Goal: Task Accomplishment & Management: Manage account settings

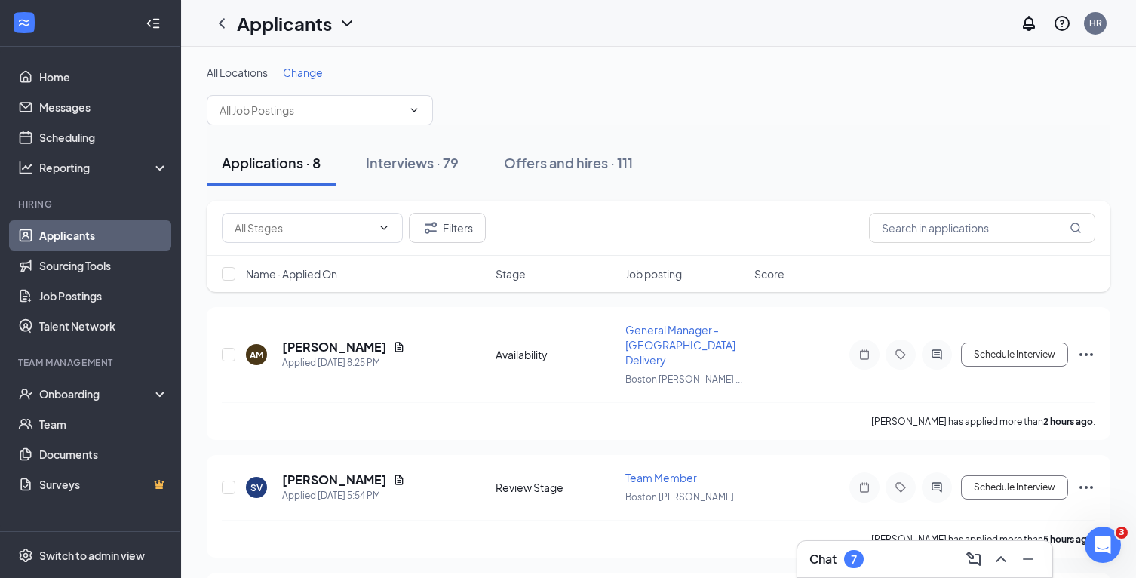
click at [895, 557] on div "Chat 7" at bounding box center [925, 559] width 231 height 24
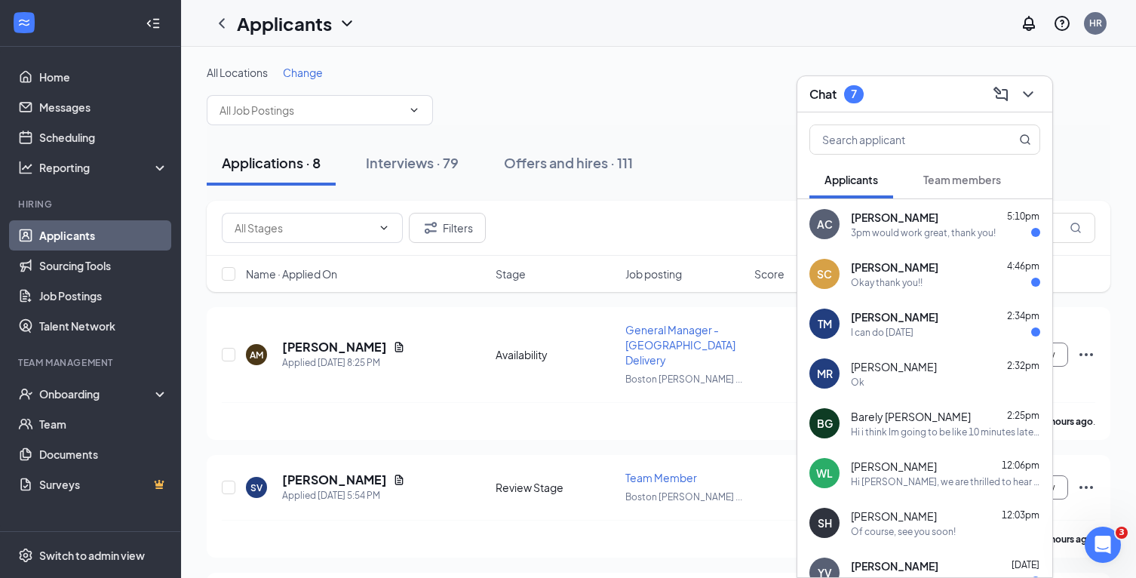
click at [920, 100] on div "Chat 7" at bounding box center [925, 93] width 231 height 23
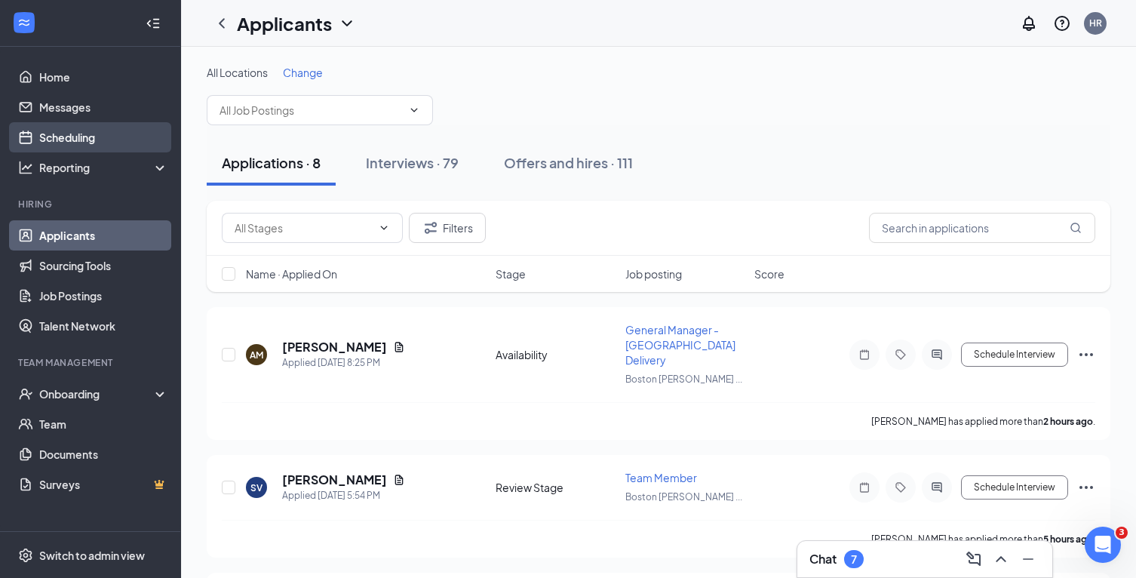
click at [58, 124] on link "Scheduling" at bounding box center [103, 137] width 129 height 30
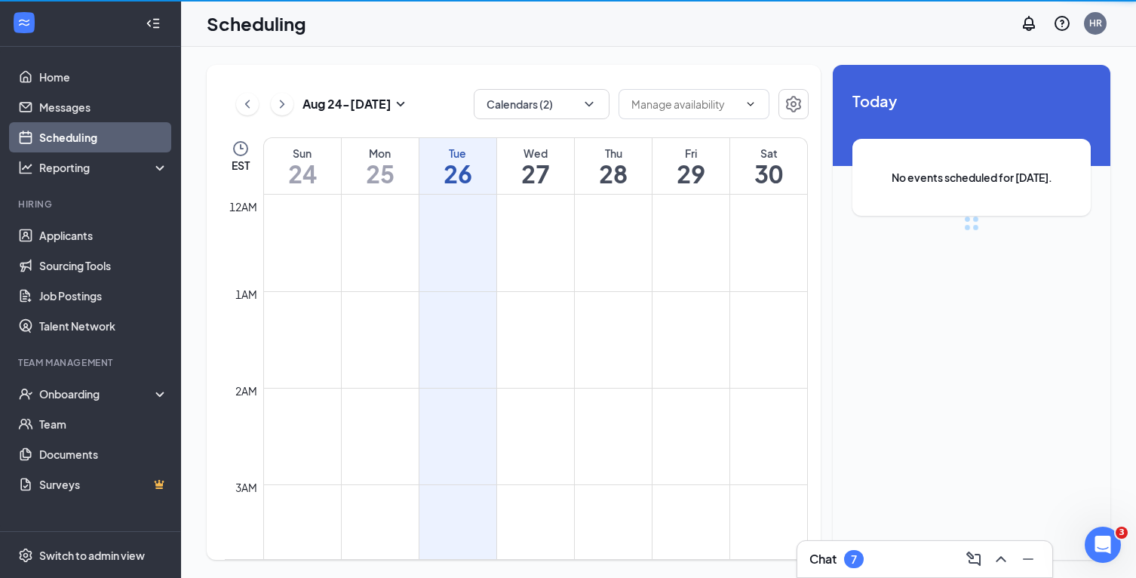
scroll to position [742, 0]
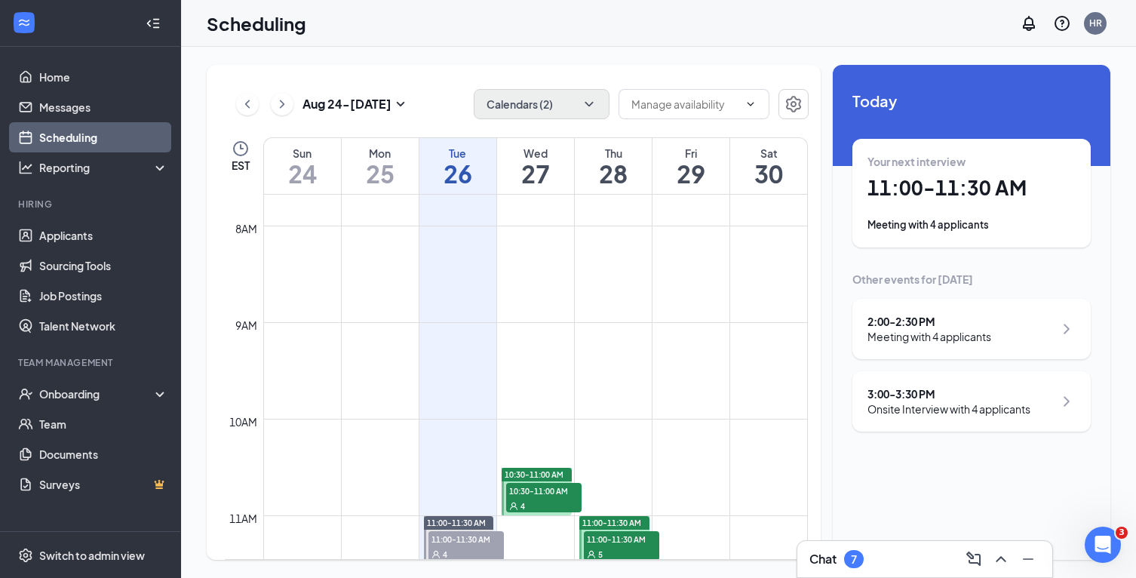
click at [590, 106] on icon "ChevronDown" at bounding box center [589, 104] width 15 height 15
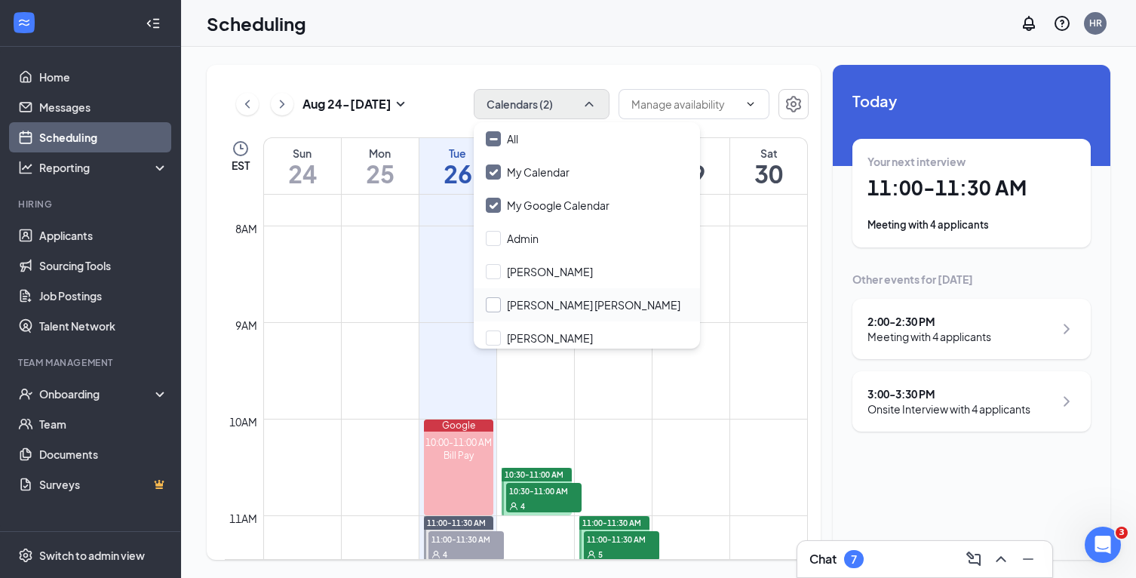
click at [496, 303] on div at bounding box center [493, 304] width 15 height 15
click at [496, 303] on input "[PERSON_NAME] [PERSON_NAME]" at bounding box center [583, 304] width 195 height 15
click at [530, 312] on div "[PERSON_NAME] [PERSON_NAME]" at bounding box center [594, 304] width 174 height 15
click at [530, 312] on input "[PERSON_NAME] [PERSON_NAME]" at bounding box center [583, 304] width 195 height 15
click at [561, 299] on div "[PERSON_NAME] [PERSON_NAME]" at bounding box center [594, 304] width 174 height 15
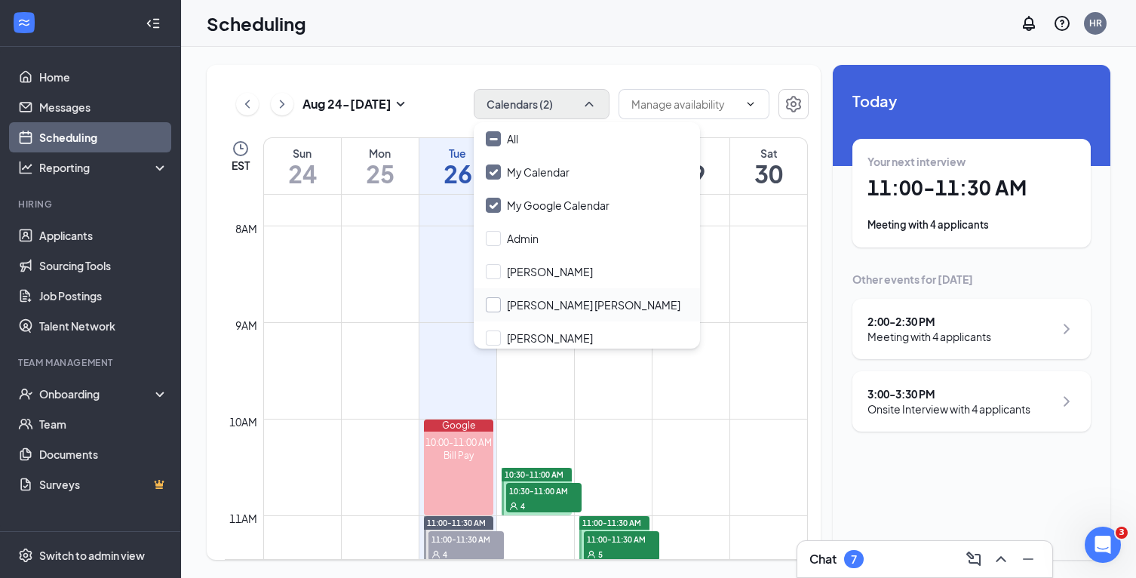
click at [561, 299] on input "[PERSON_NAME] [PERSON_NAME]" at bounding box center [583, 304] width 195 height 15
click at [574, 300] on div "[PERSON_NAME] [PERSON_NAME]" at bounding box center [594, 304] width 174 height 15
click at [574, 300] on input "[PERSON_NAME] [PERSON_NAME]" at bounding box center [583, 304] width 195 height 15
click at [607, 304] on div "[PERSON_NAME] [PERSON_NAME]" at bounding box center [594, 304] width 174 height 15
click at [607, 304] on input "[PERSON_NAME] [PERSON_NAME]" at bounding box center [583, 304] width 195 height 15
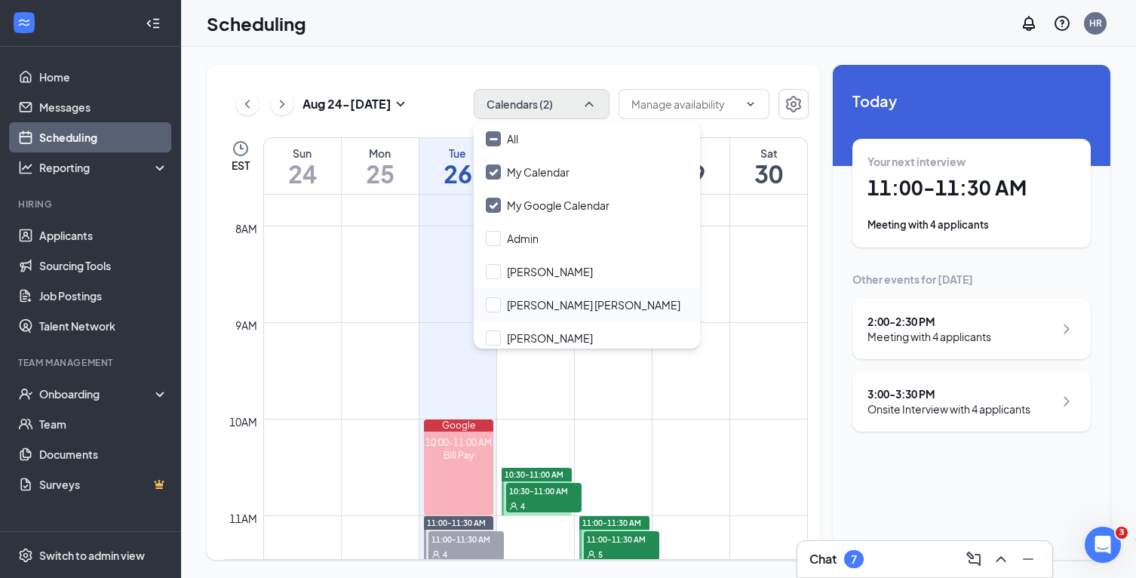
click at [665, 297] on div "[PERSON_NAME] [PERSON_NAME]" at bounding box center [587, 304] width 226 height 33
checkbox input "true"
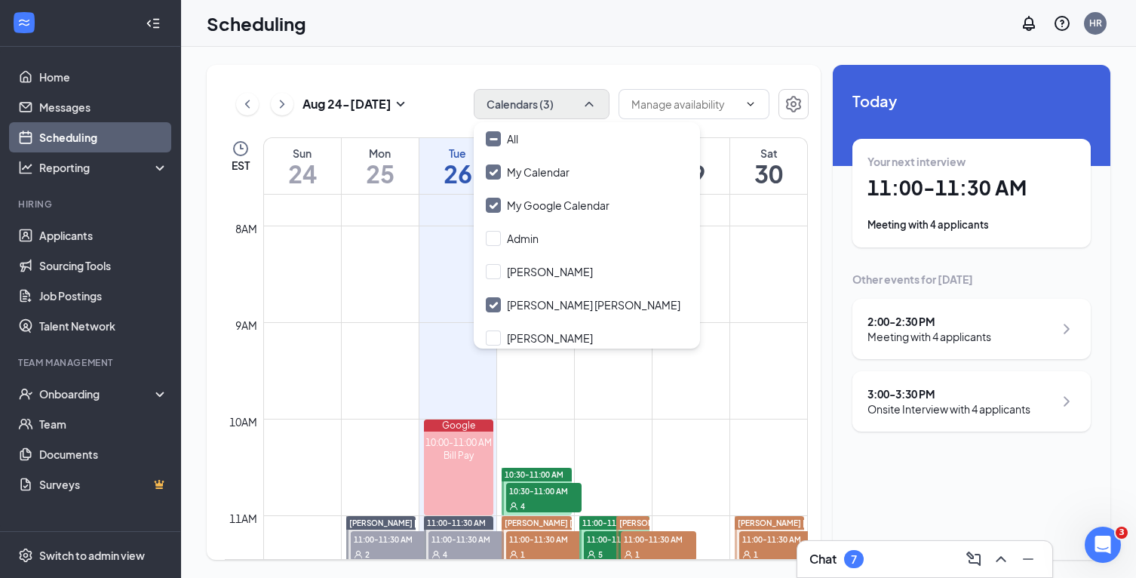
click at [600, 103] on button "Calendars (3)" at bounding box center [542, 104] width 136 height 30
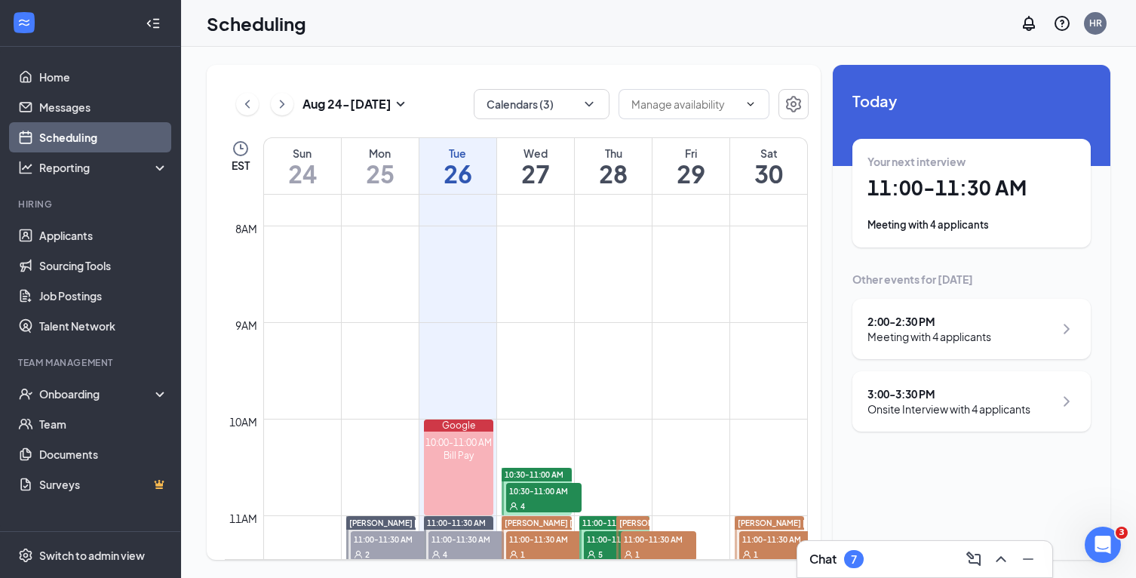
click at [596, 69] on div "[DATE] - [DATE] Calendars (3) EST Sun 24 Mon 25 Tue 26 Wed 27 Thu 28 Fri 29 Sat…" at bounding box center [514, 312] width 614 height 495
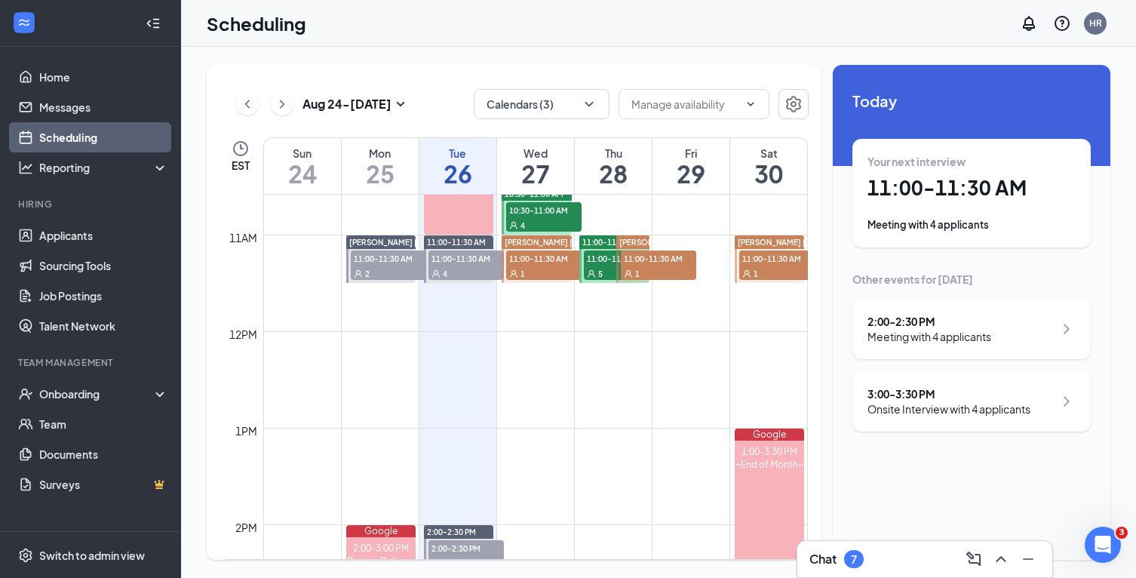
scroll to position [976, 0]
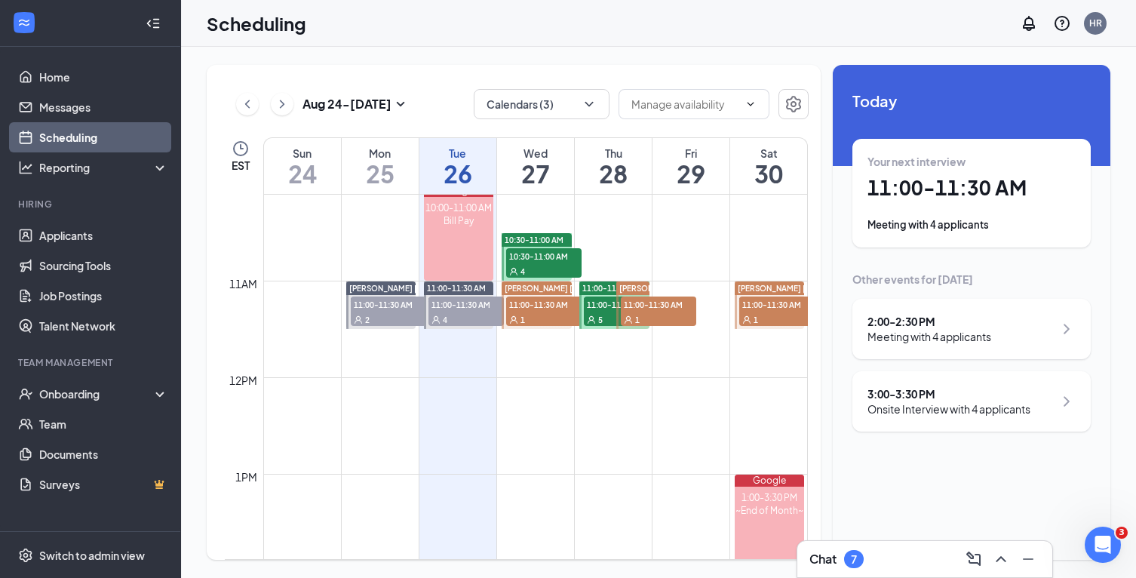
click at [546, 285] on span "[PERSON_NAME] [PERSON_NAME]" at bounding box center [569, 288] width 128 height 9
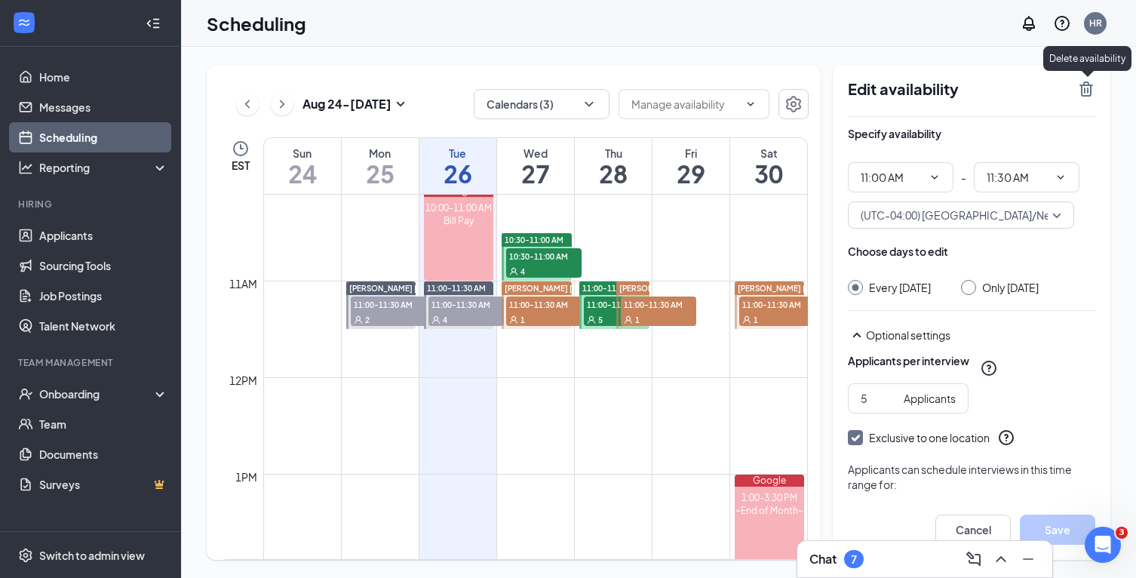
click at [1080, 91] on icon "TrashOutline" at bounding box center [1086, 89] width 18 height 18
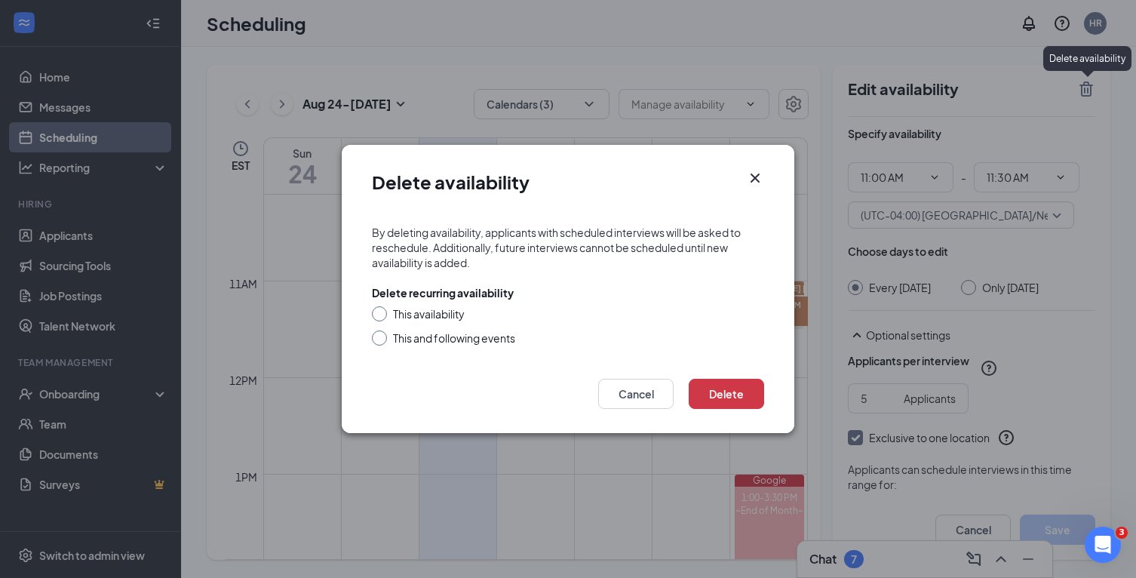
click at [754, 179] on icon "Cross" at bounding box center [755, 178] width 9 height 9
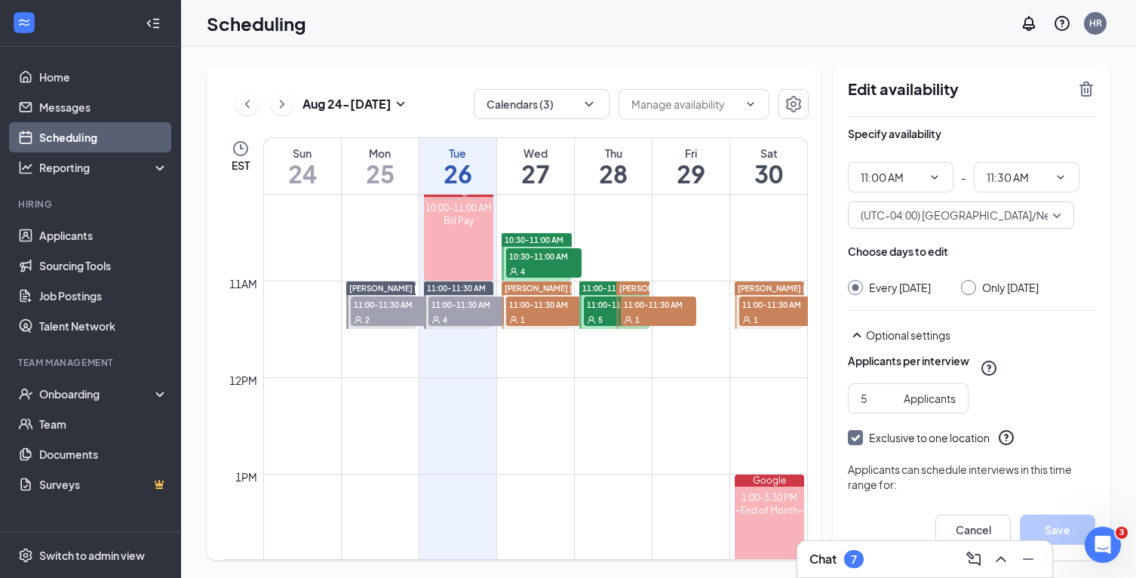
click at [562, 306] on span "11:00-11:30 AM" at bounding box center [543, 304] width 75 height 15
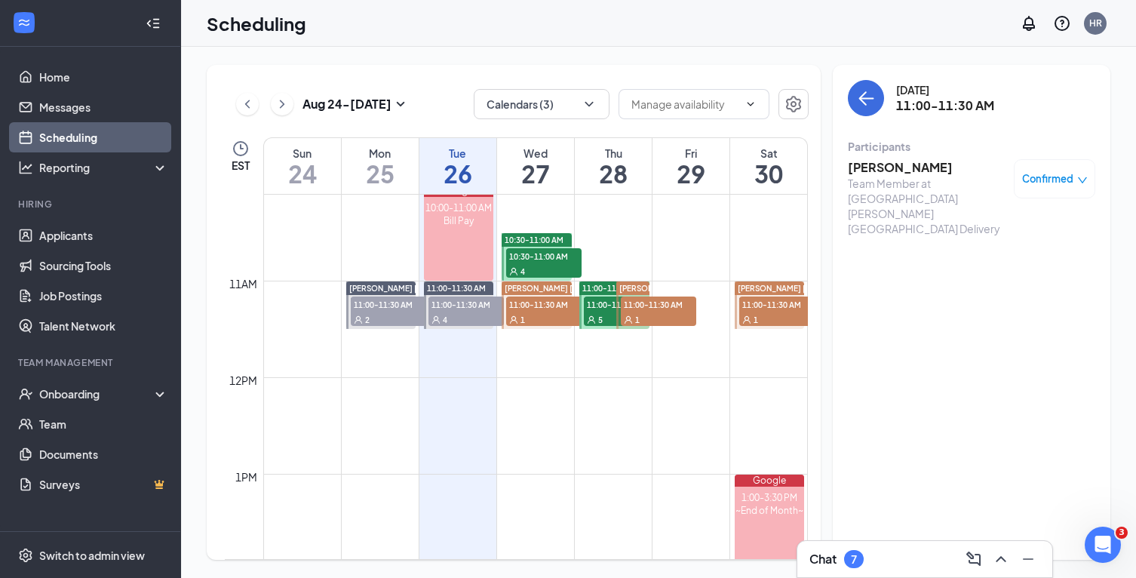
click at [897, 171] on h3 "[PERSON_NAME]" at bounding box center [927, 167] width 158 height 17
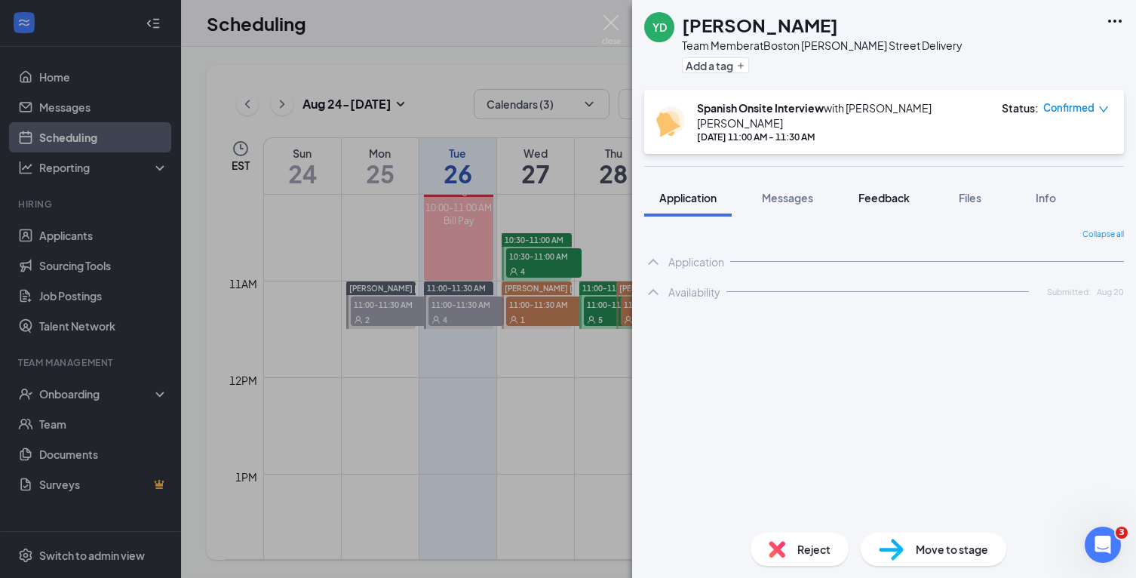
click at [875, 192] on div "Feedback" at bounding box center [884, 197] width 51 height 15
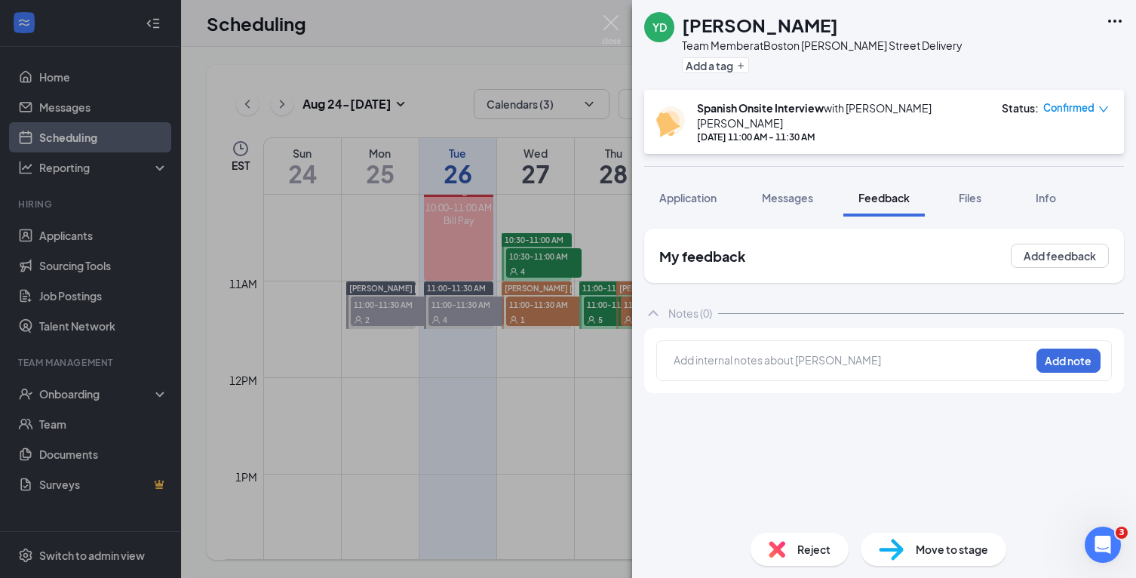
click at [845, 357] on div at bounding box center [852, 362] width 355 height 20
click at [972, 354] on button "Add note" at bounding box center [941, 360] width 61 height 24
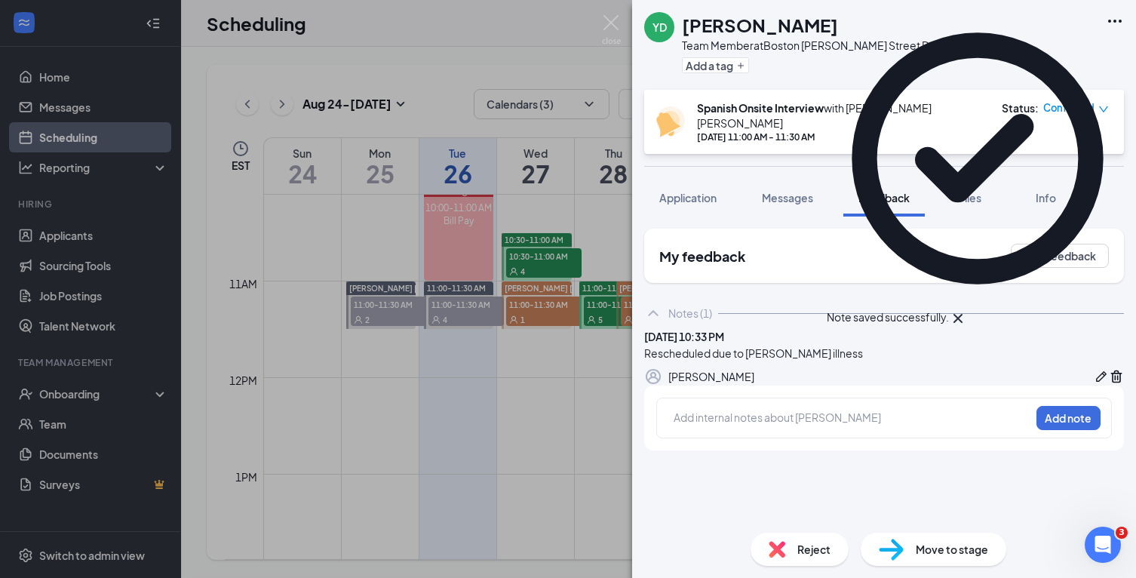
click at [506, 362] on div "YD [PERSON_NAME] Team Member at [GEOGRAPHIC_DATA] [PERSON_NAME][GEOGRAPHIC_DATA…" at bounding box center [568, 289] width 1136 height 578
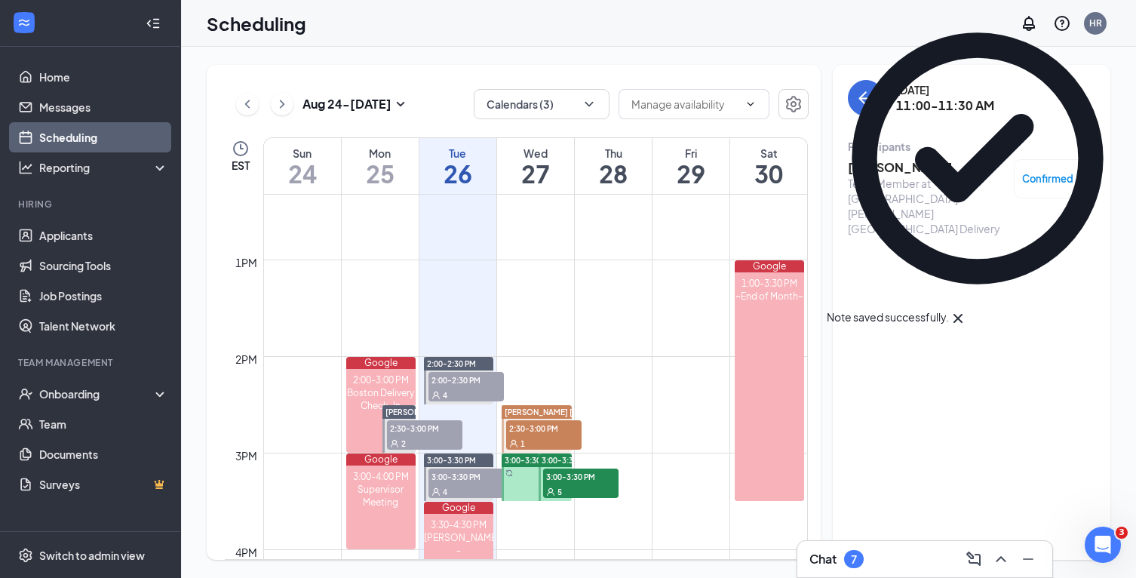
scroll to position [1289, 0]
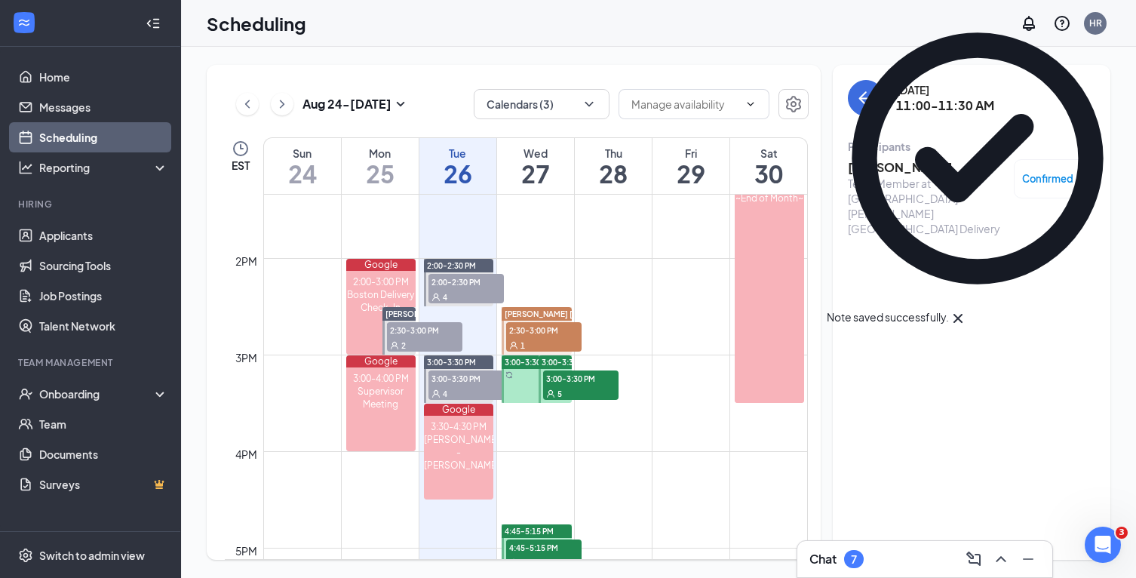
click at [542, 335] on span "2:30-3:00 PM" at bounding box center [543, 329] width 75 height 15
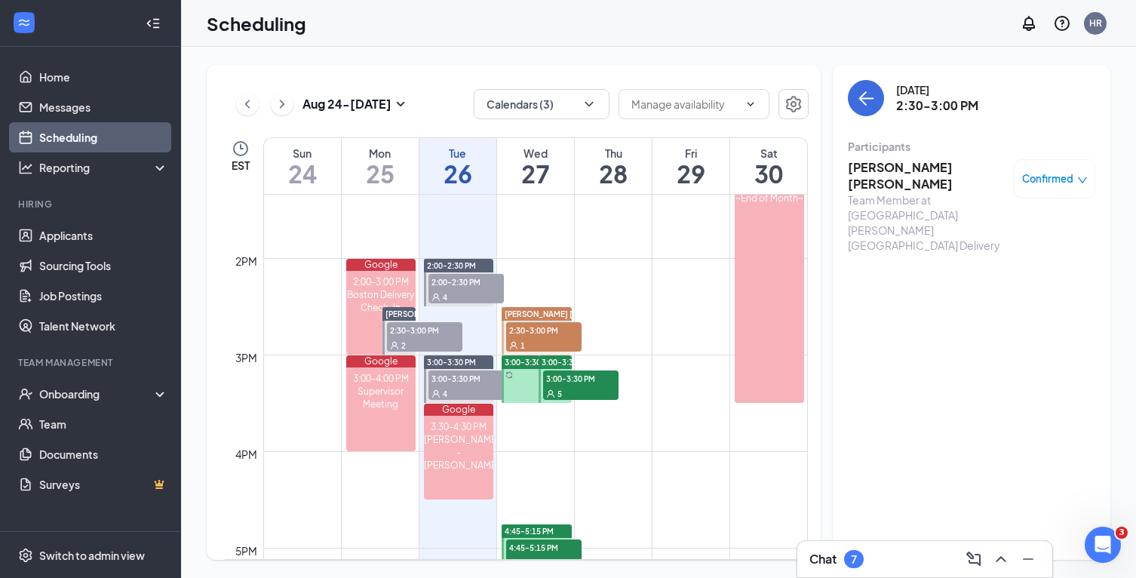
click at [923, 174] on h3 "[PERSON_NAME] [PERSON_NAME]" at bounding box center [927, 175] width 158 height 33
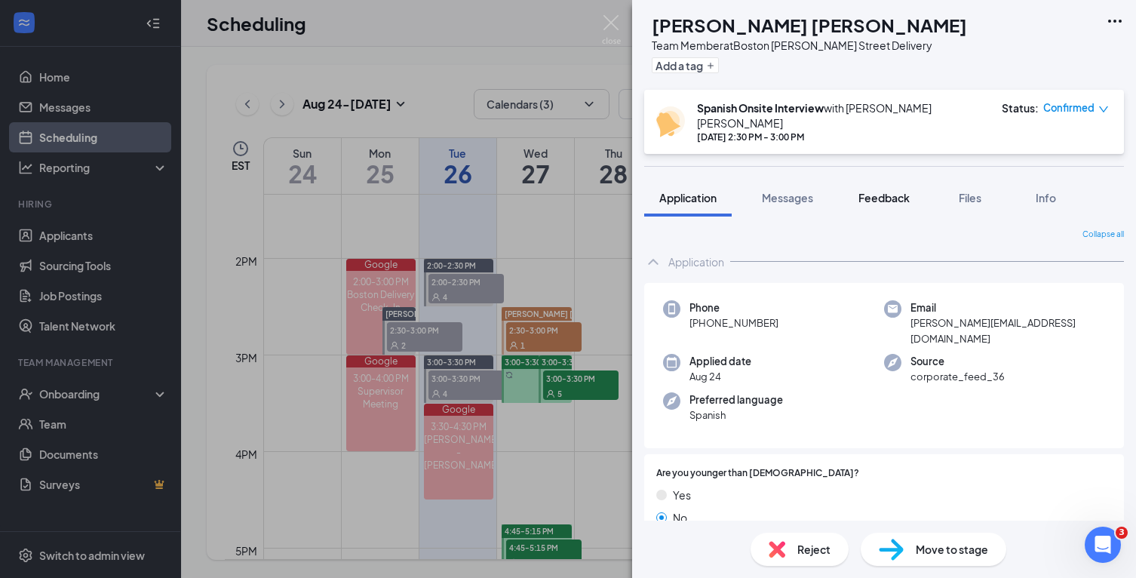
click at [914, 192] on button "Feedback" at bounding box center [884, 198] width 81 height 38
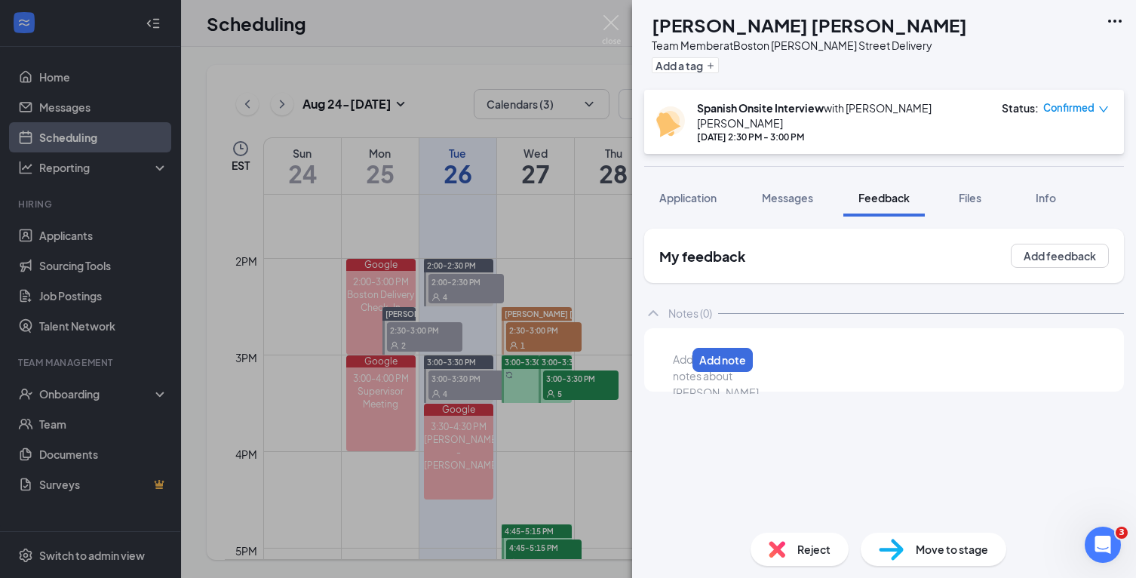
click at [686, 355] on div at bounding box center [680, 360] width 12 height 16
click at [1077, 349] on button "Add note" at bounding box center [1069, 361] width 64 height 24
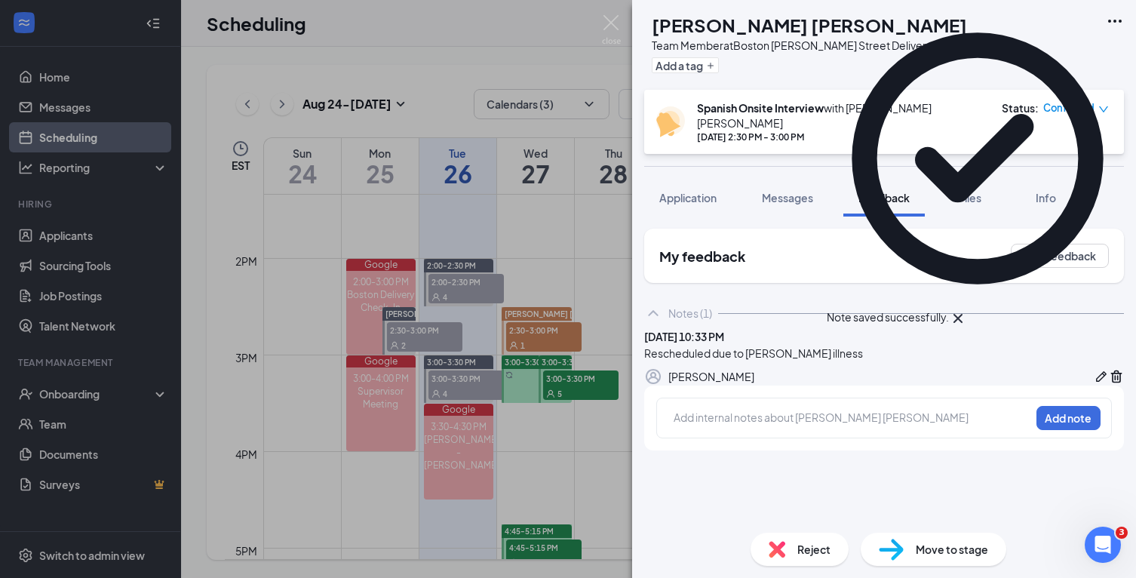
click at [557, 275] on div "[PERSON_NAME] [PERSON_NAME] [PERSON_NAME] Team Member at [GEOGRAPHIC_DATA] [PER…" at bounding box center [568, 289] width 1136 height 578
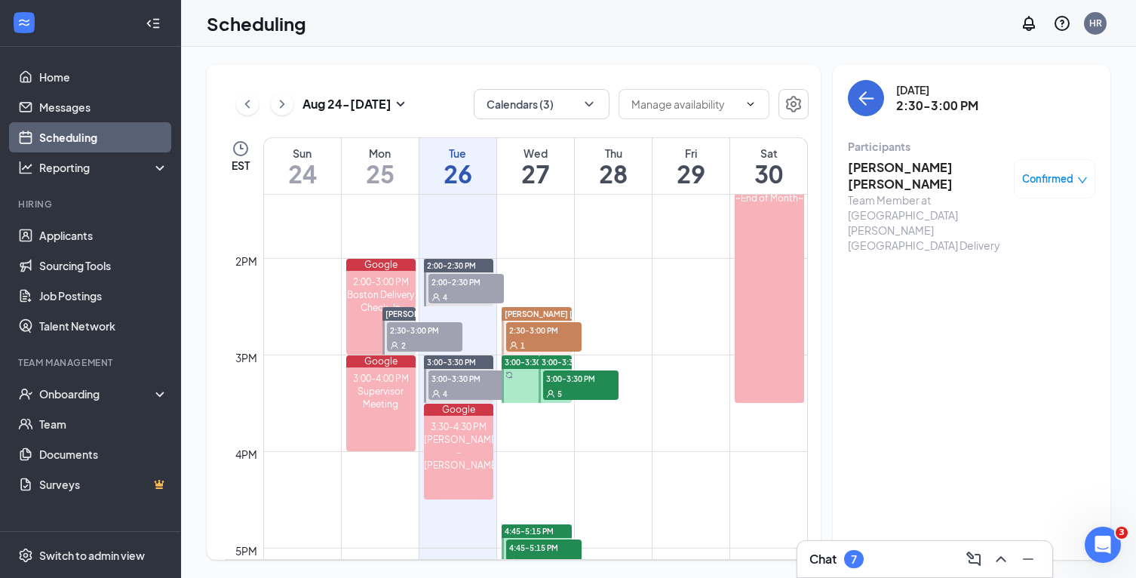
click at [547, 309] on span "[PERSON_NAME] [PERSON_NAME]" at bounding box center [569, 313] width 128 height 9
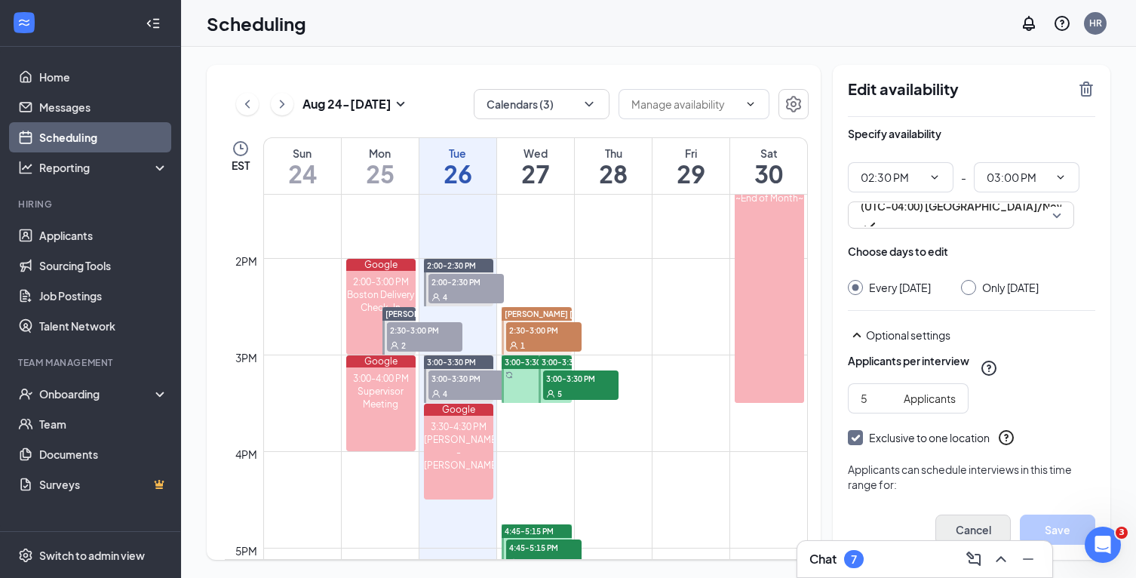
click at [961, 524] on button "Cancel" at bounding box center [973, 530] width 75 height 30
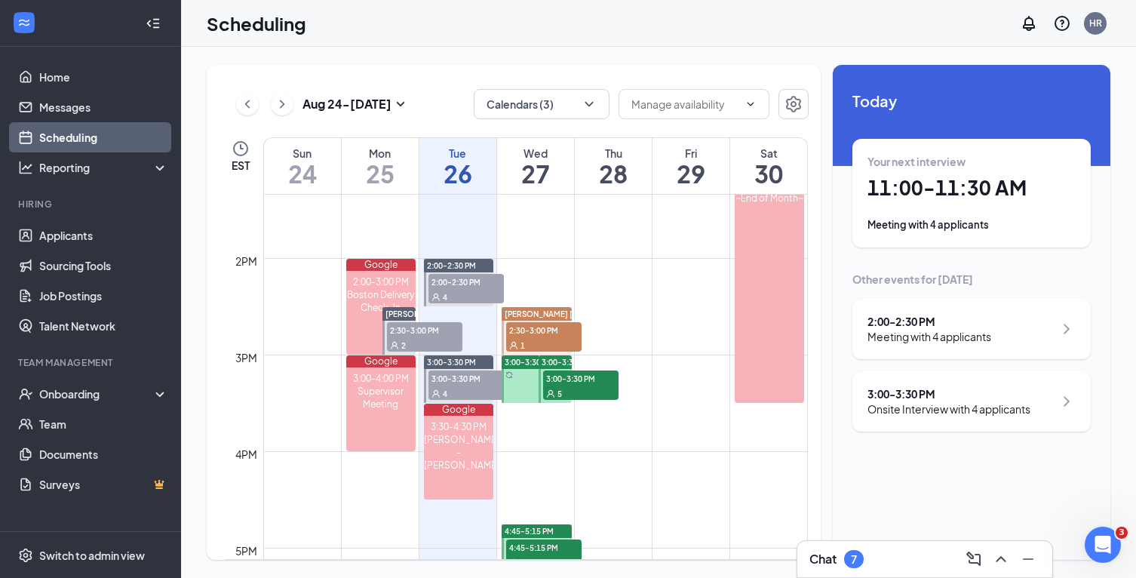
click at [558, 315] on span "[PERSON_NAME] [PERSON_NAME]" at bounding box center [569, 313] width 128 height 9
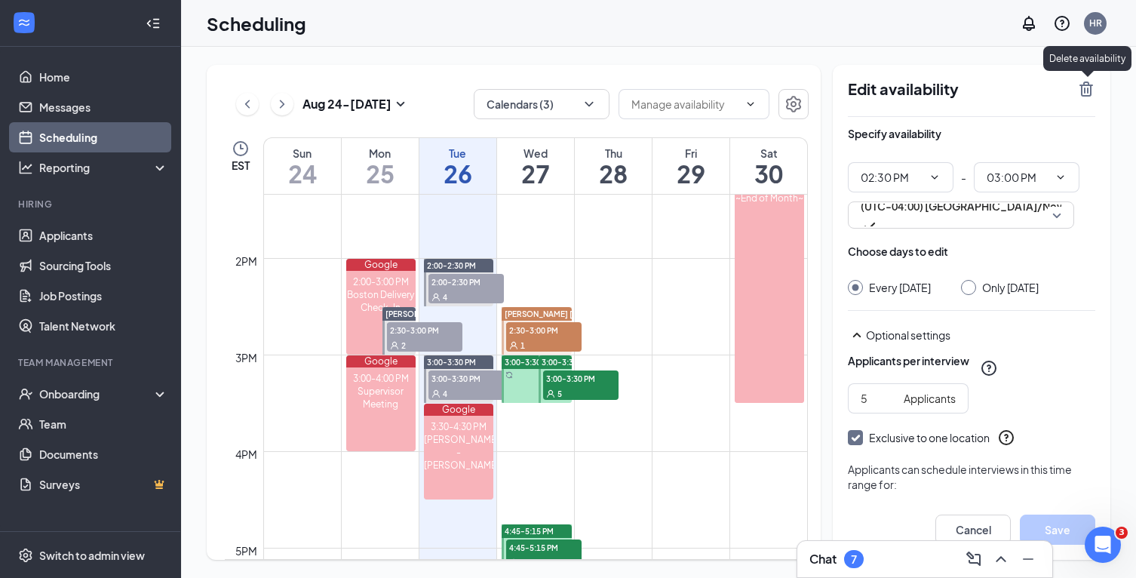
click at [1092, 91] on icon "TrashOutline" at bounding box center [1086, 89] width 18 height 18
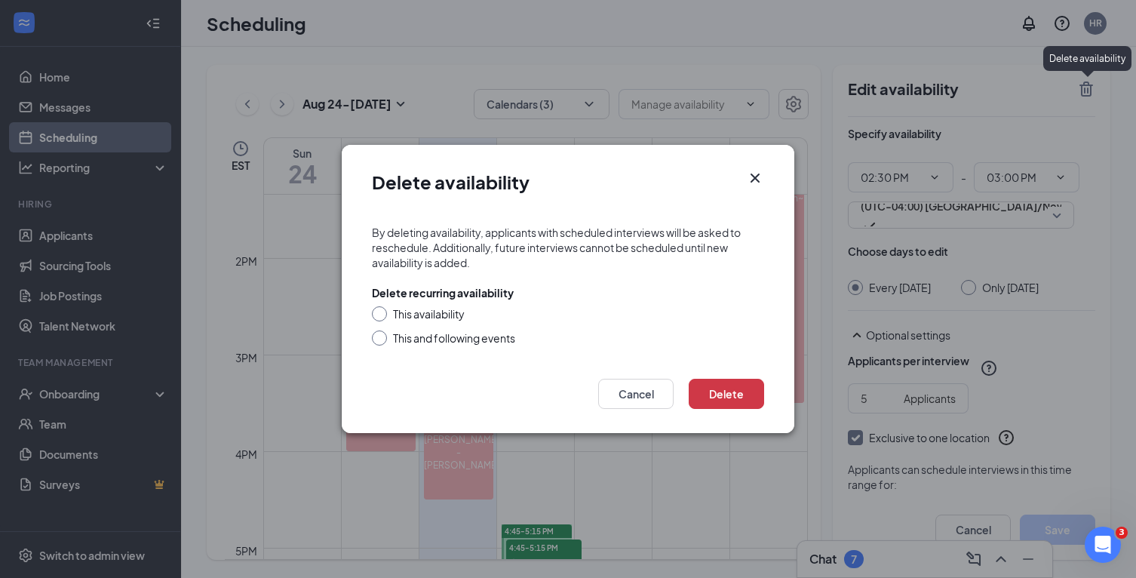
click at [427, 311] on div "This availability" at bounding box center [429, 313] width 72 height 15
click at [383, 311] on input "This availability" at bounding box center [377, 311] width 11 height 11
radio input "true"
click at [734, 389] on button "Delete" at bounding box center [726, 394] width 75 height 30
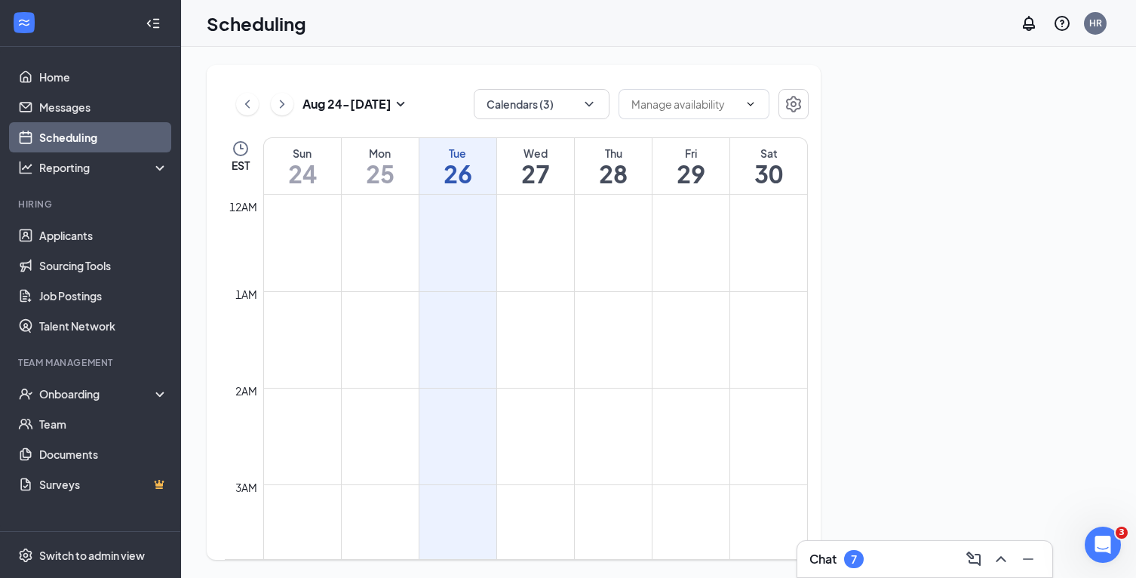
scroll to position [742, 0]
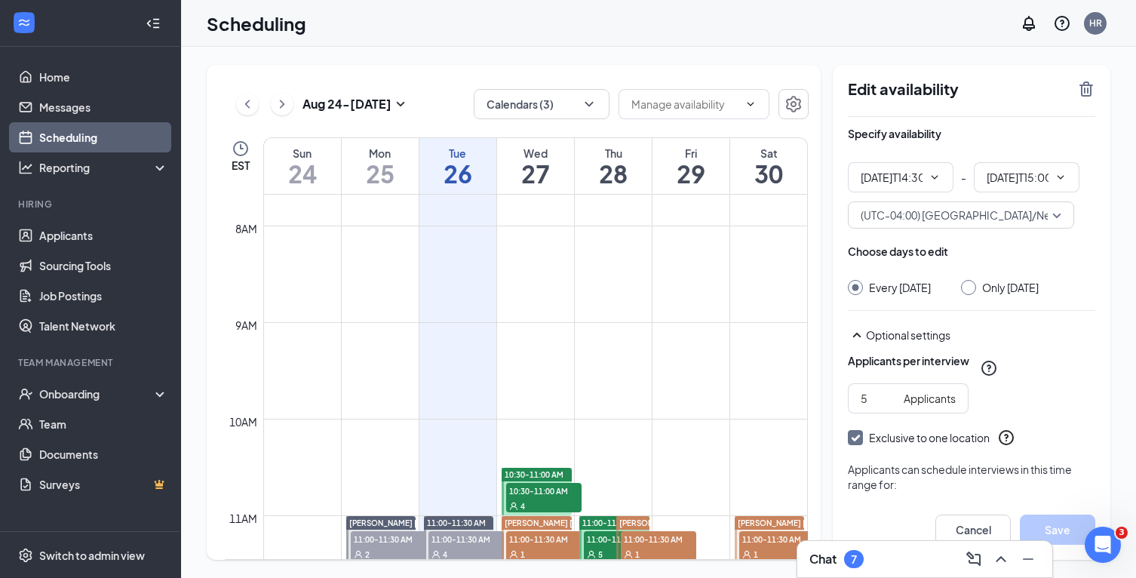
type input "02:30 PM"
type input "03:00 PM"
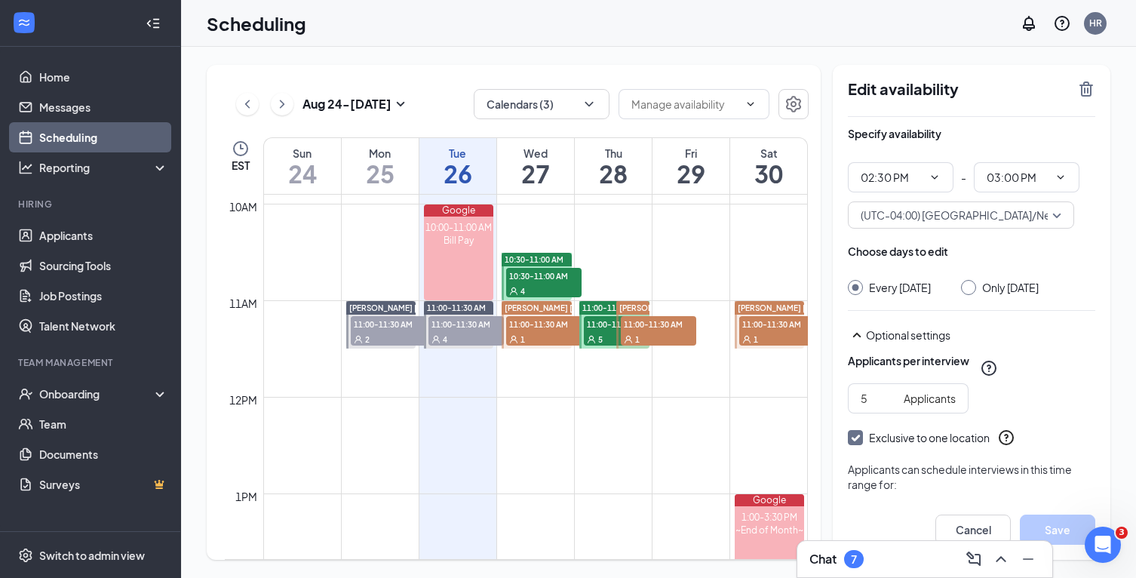
click at [554, 306] on span "[PERSON_NAME] [PERSON_NAME]" at bounding box center [569, 307] width 128 height 9
type input "11:00 AM"
type input "11:30 AM"
click at [1081, 80] on icon "TrashOutline" at bounding box center [1086, 89] width 18 height 18
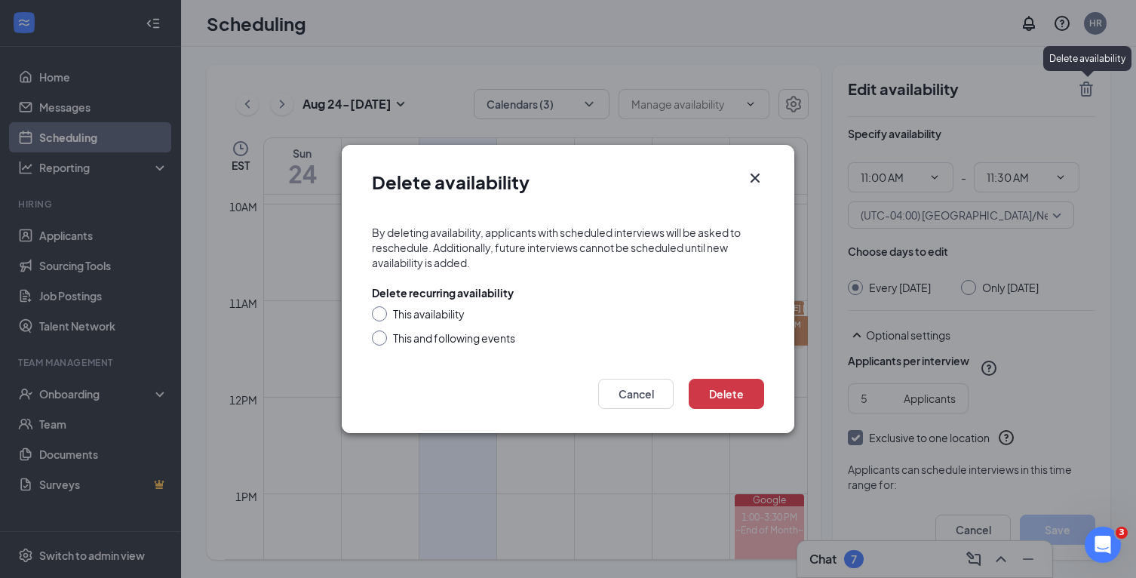
click at [438, 312] on div "This availability" at bounding box center [429, 313] width 72 height 15
click at [383, 312] on input "This availability" at bounding box center [377, 311] width 11 height 11
radio input "true"
click at [708, 385] on button "Delete" at bounding box center [726, 394] width 75 height 30
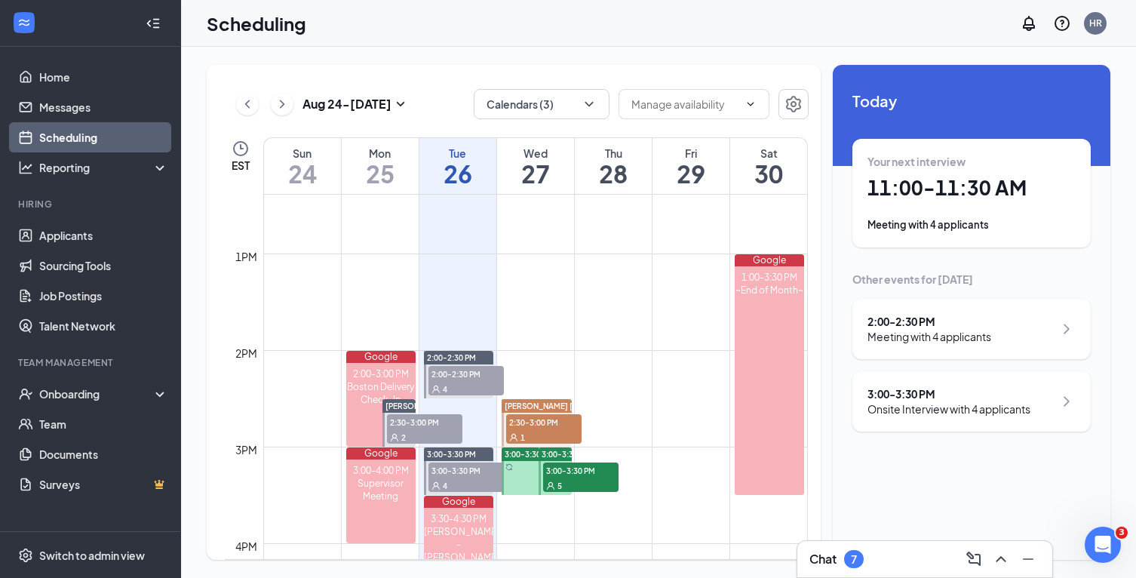
scroll to position [1203, 0]
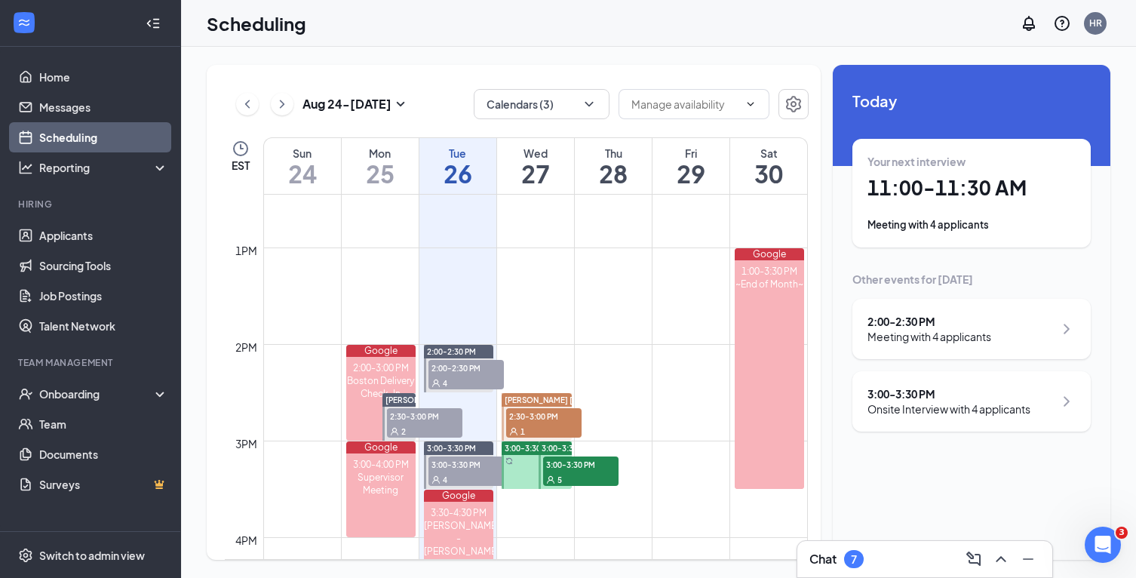
click at [536, 394] on div "[PERSON_NAME] [PERSON_NAME]" at bounding box center [537, 400] width 70 height 14
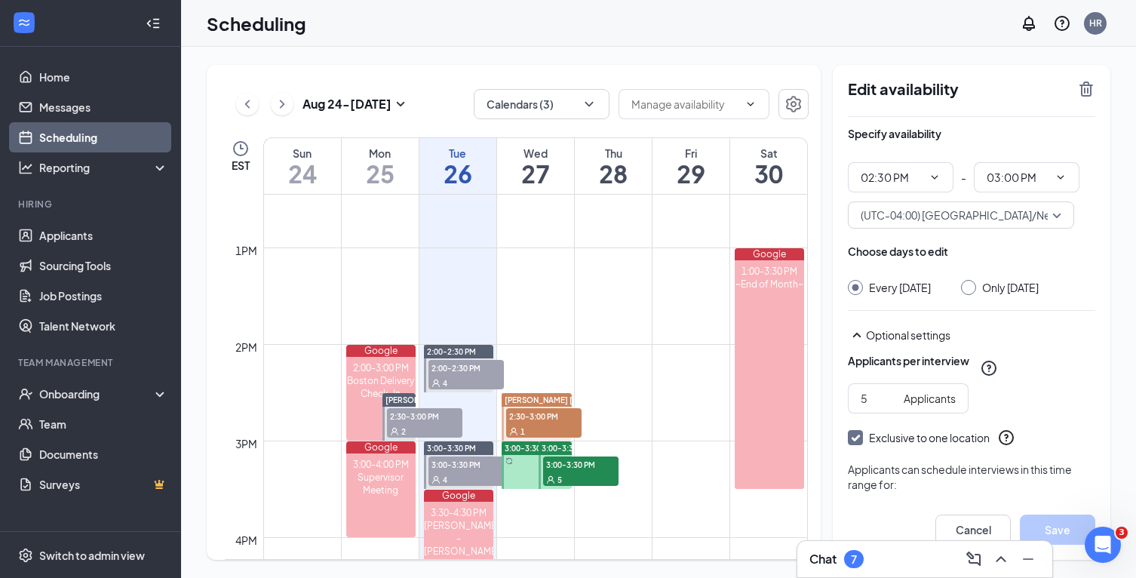
click at [1085, 88] on icon "TrashOutline" at bounding box center [1087, 88] width 14 height 15
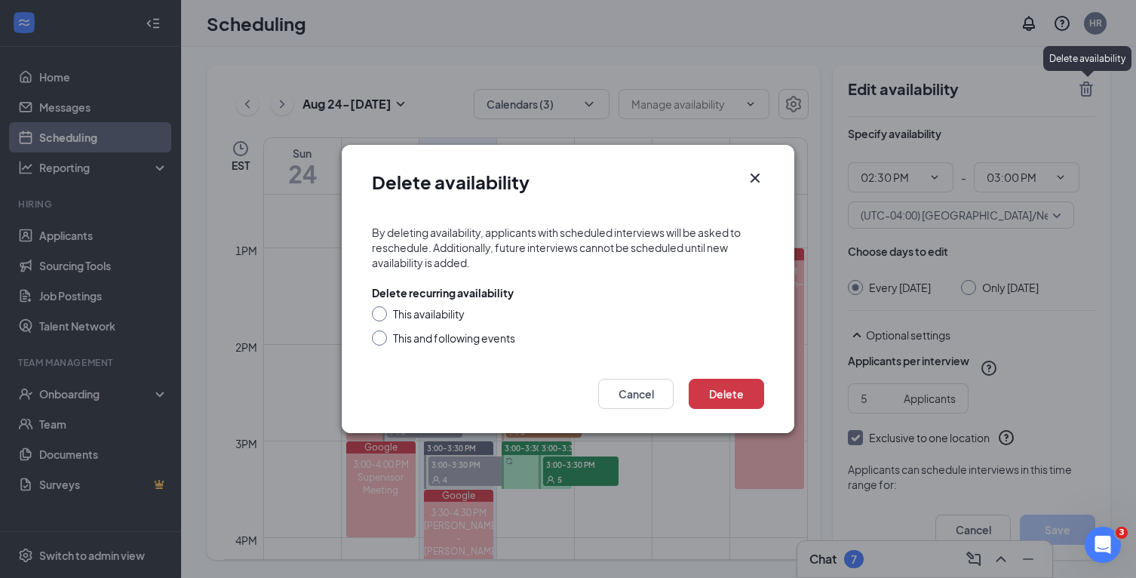
click at [457, 306] on div "Delete recurring availability This availability This and following events" at bounding box center [568, 315] width 392 height 60
click at [452, 313] on div "This availability" at bounding box center [429, 313] width 72 height 15
click at [383, 313] on input "This availability" at bounding box center [377, 311] width 11 height 11
radio input "true"
click at [717, 401] on button "Delete" at bounding box center [726, 394] width 75 height 30
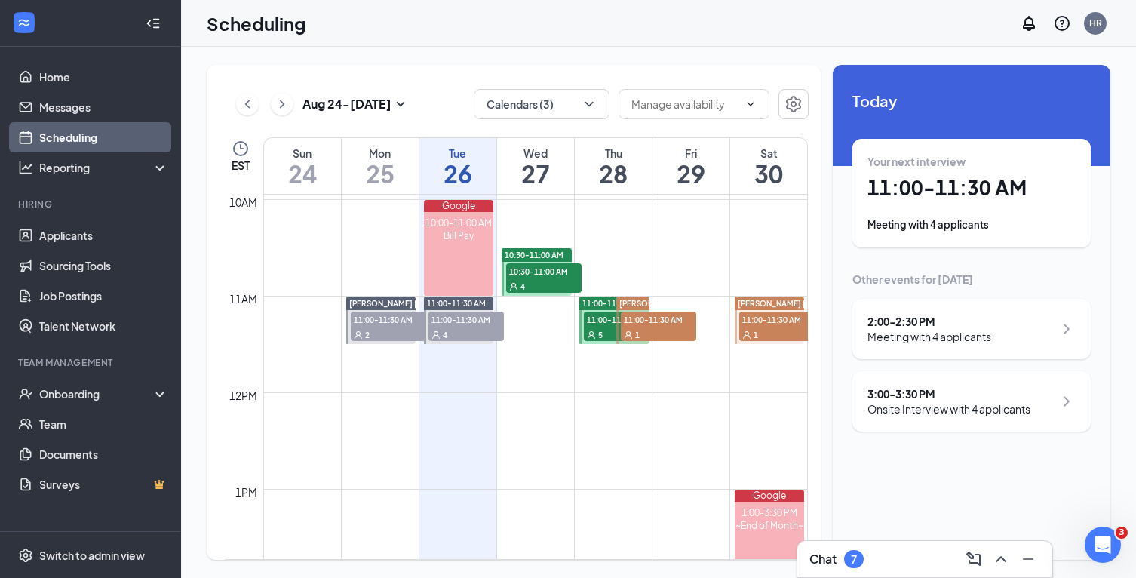
scroll to position [915, 0]
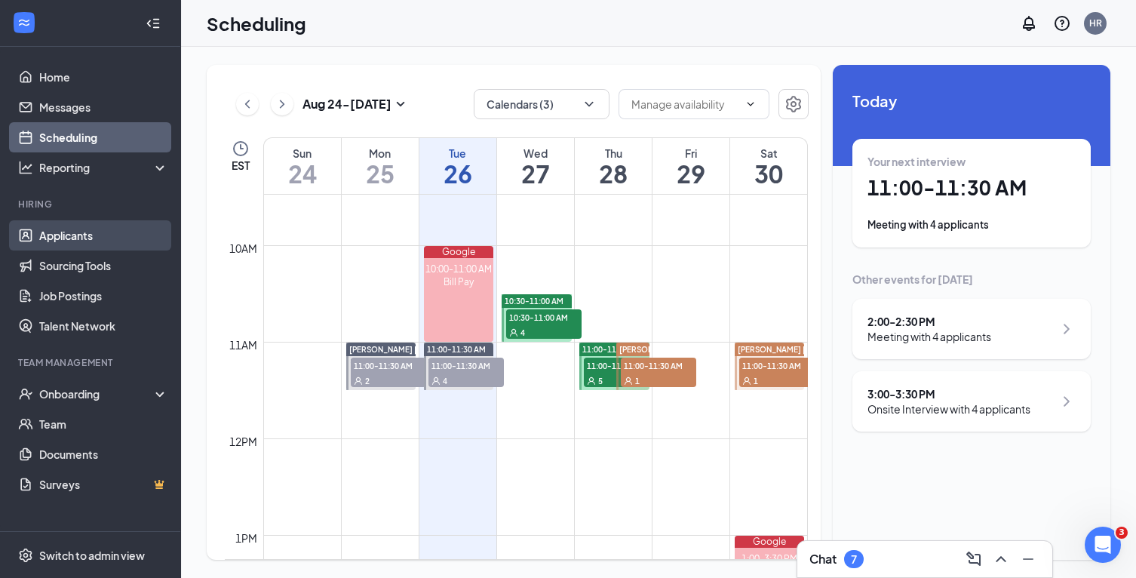
click at [41, 230] on link "Applicants" at bounding box center [103, 235] width 129 height 30
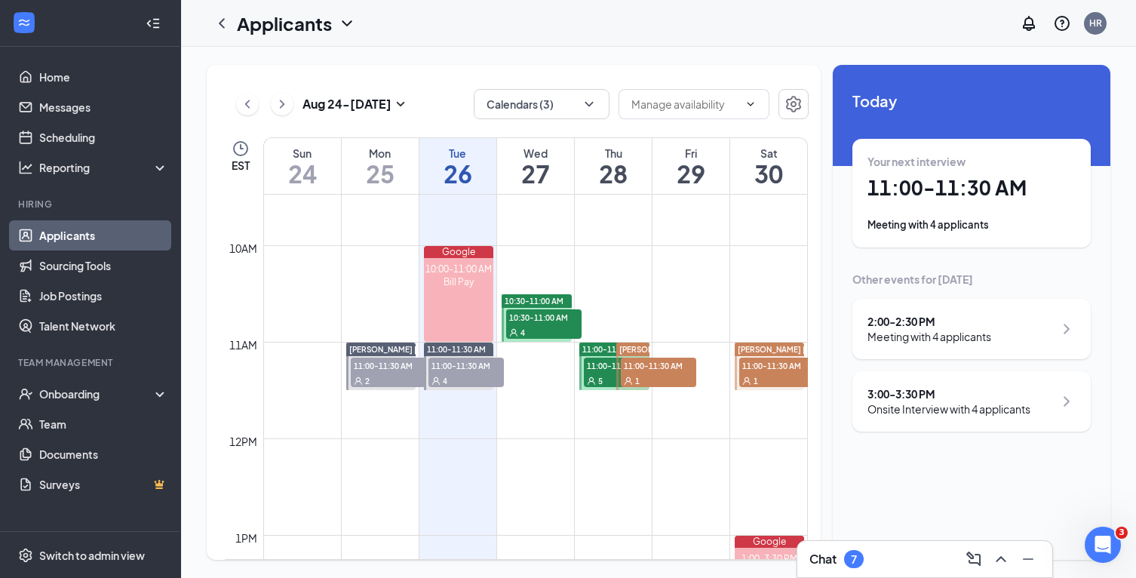
click at [74, 241] on link "Applicants" at bounding box center [103, 235] width 129 height 30
click at [47, 60] on ul "Home Messages Scheduling Reporting Hiring Applicants Sourcing Tools Job Posting…" at bounding box center [90, 289] width 180 height 484
click at [47, 70] on link "Home" at bounding box center [103, 77] width 129 height 30
